Goal: Task Accomplishment & Management: Manage account settings

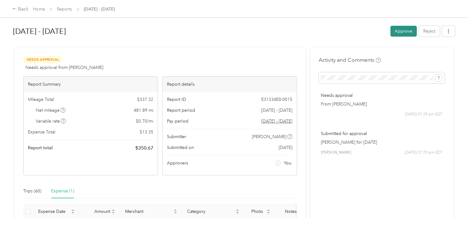
click at [394, 33] on button "Approve" at bounding box center [404, 31] width 26 height 11
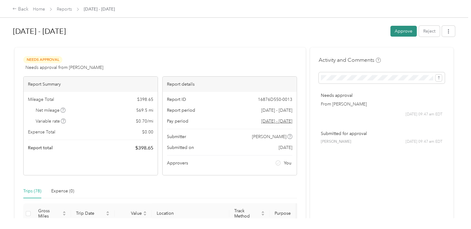
click at [398, 35] on button "Approve" at bounding box center [404, 31] width 26 height 11
